Goal: Navigation & Orientation: Find specific page/section

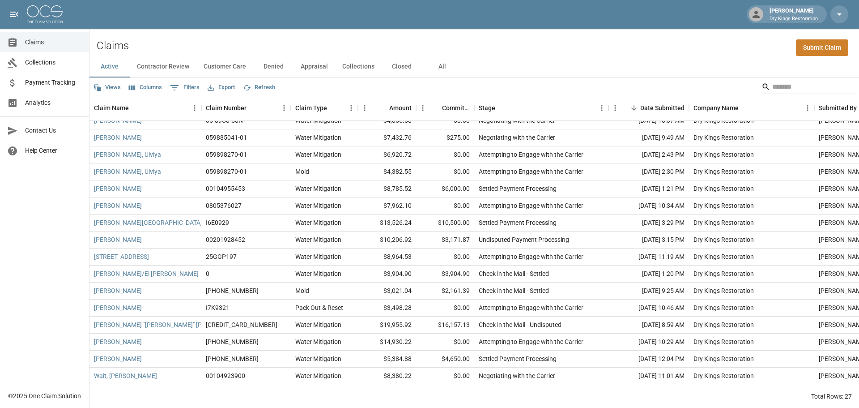
scroll to position [202, 0]
click at [57, 81] on span "Payment Tracking" at bounding box center [53, 82] width 57 height 9
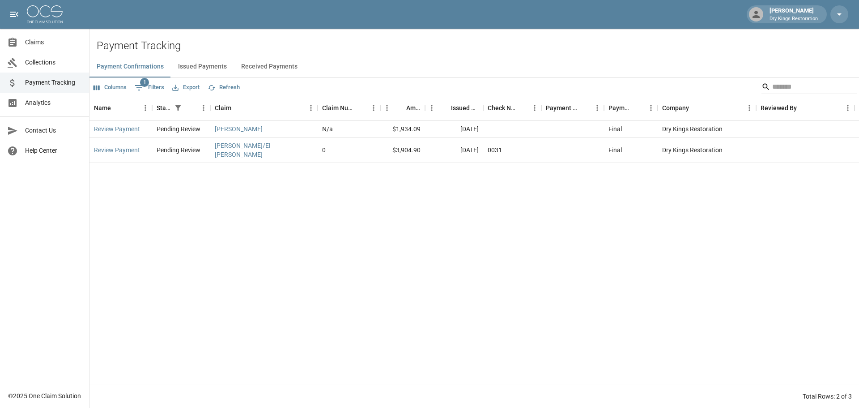
click at [277, 66] on button "Received Payments" at bounding box center [269, 66] width 71 height 21
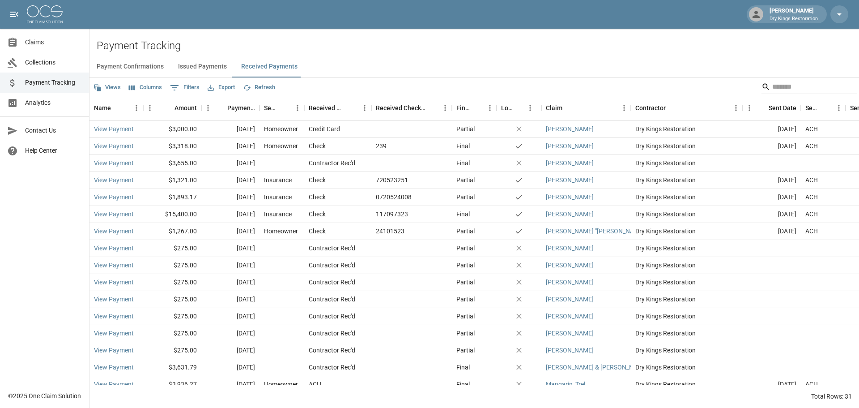
click at [46, 46] on span "Claims" at bounding box center [53, 42] width 57 height 9
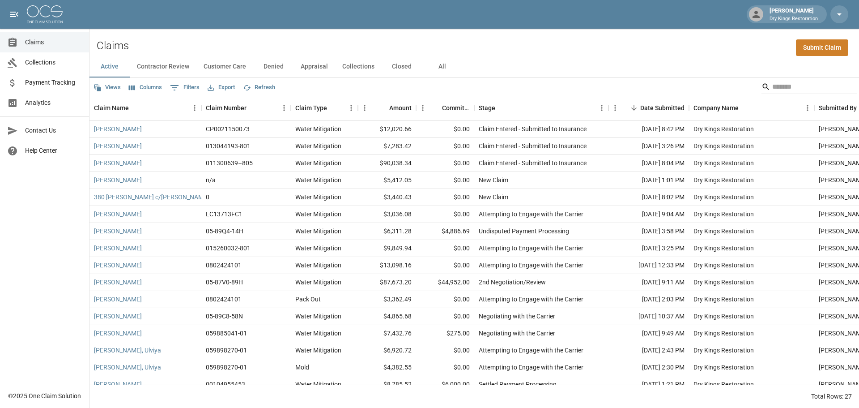
click at [177, 69] on button "Contractor Review" at bounding box center [163, 66] width 67 height 21
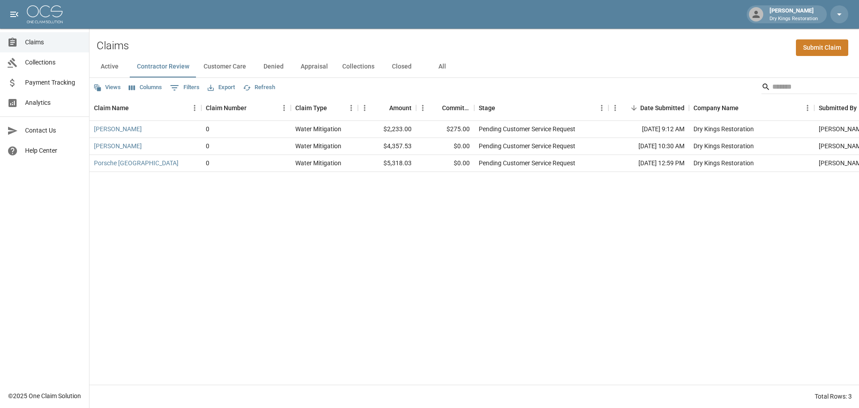
click at [231, 65] on button "Customer Care" at bounding box center [224, 66] width 57 height 21
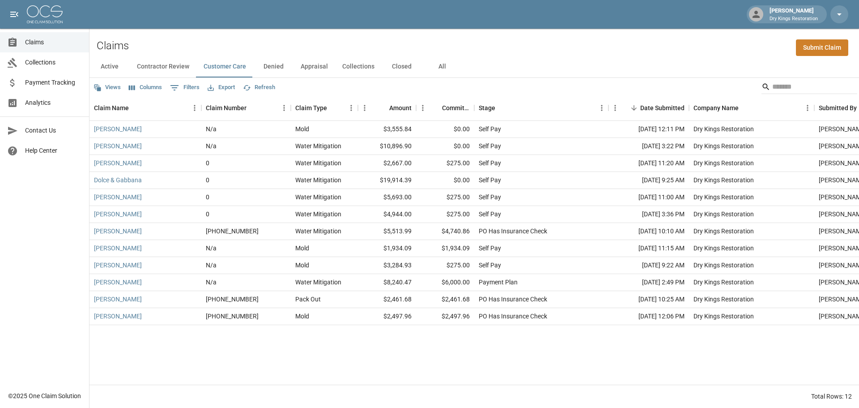
click at [431, 67] on button "All" at bounding box center [442, 66] width 40 height 21
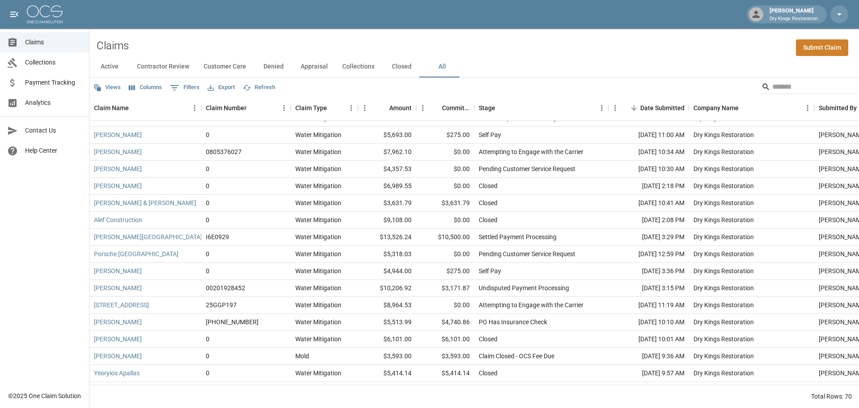
scroll to position [403, 0]
click at [171, 71] on button "Contractor Review" at bounding box center [163, 66] width 67 height 21
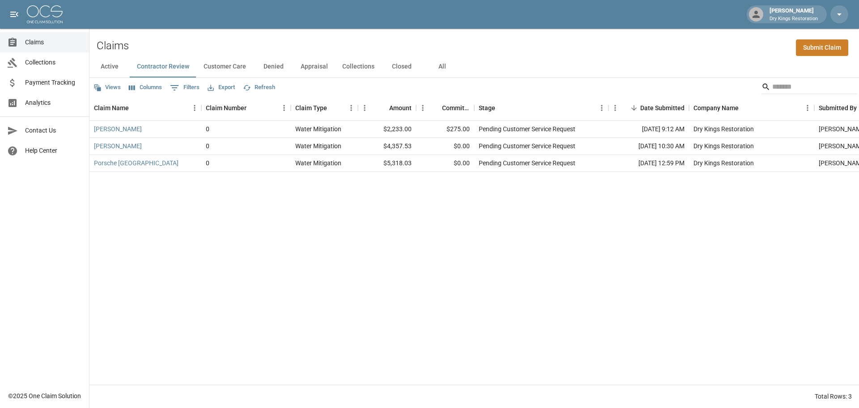
click at [397, 68] on button "Closed" at bounding box center [402, 66] width 40 height 21
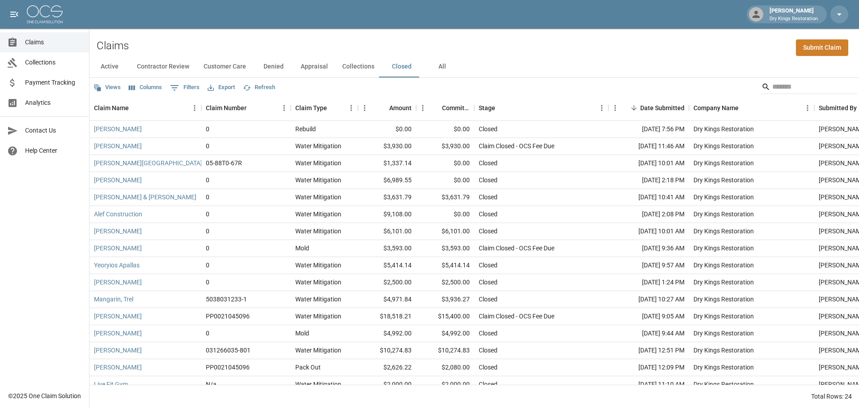
click at [435, 65] on button "All" at bounding box center [442, 66] width 40 height 21
